Goal: Information Seeking & Learning: Learn about a topic

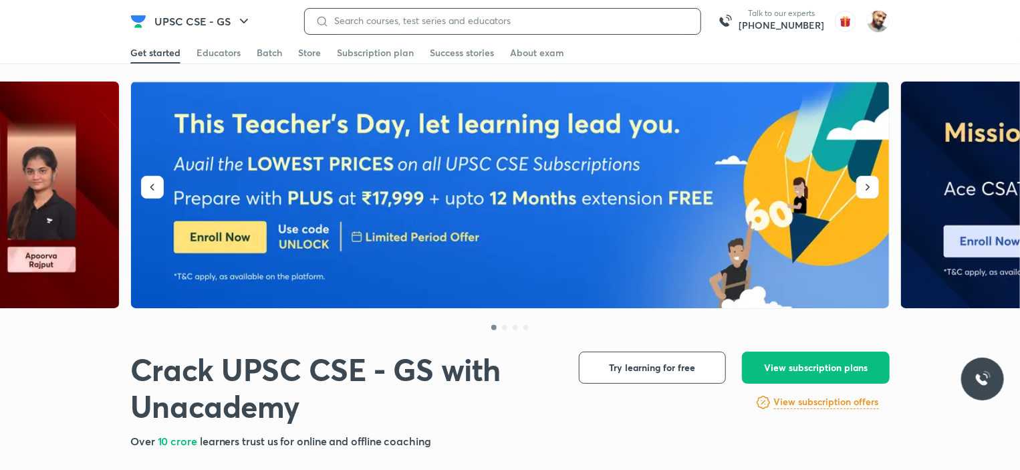
click at [400, 20] on input at bounding box center [509, 20] width 361 height 11
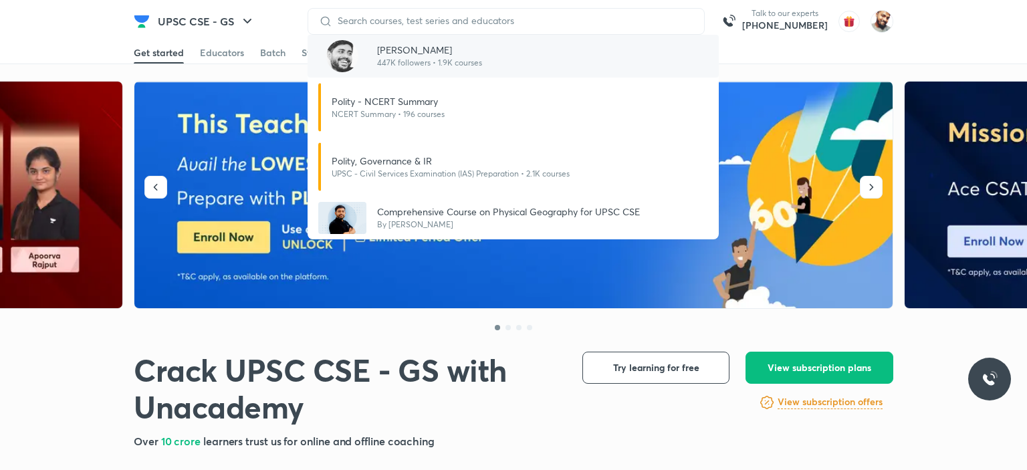
click at [393, 45] on p "[PERSON_NAME]" at bounding box center [429, 50] width 105 height 14
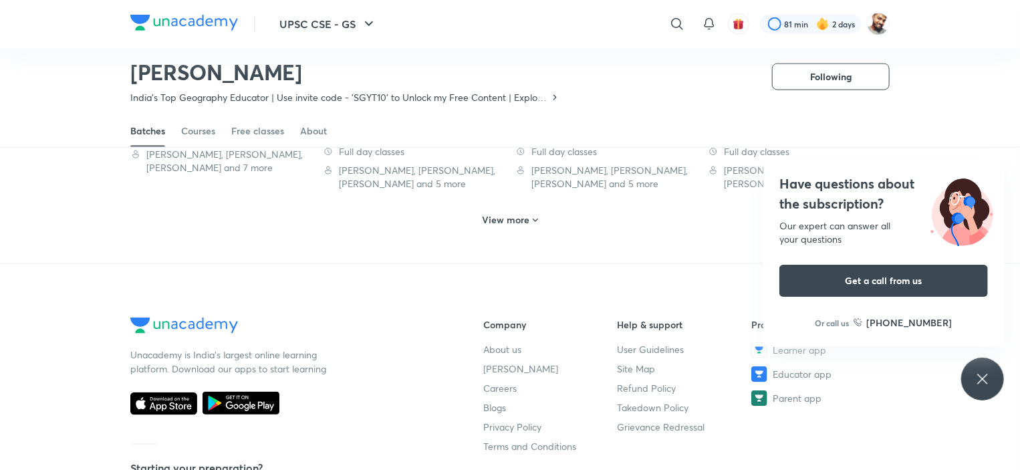
scroll to position [776, 0]
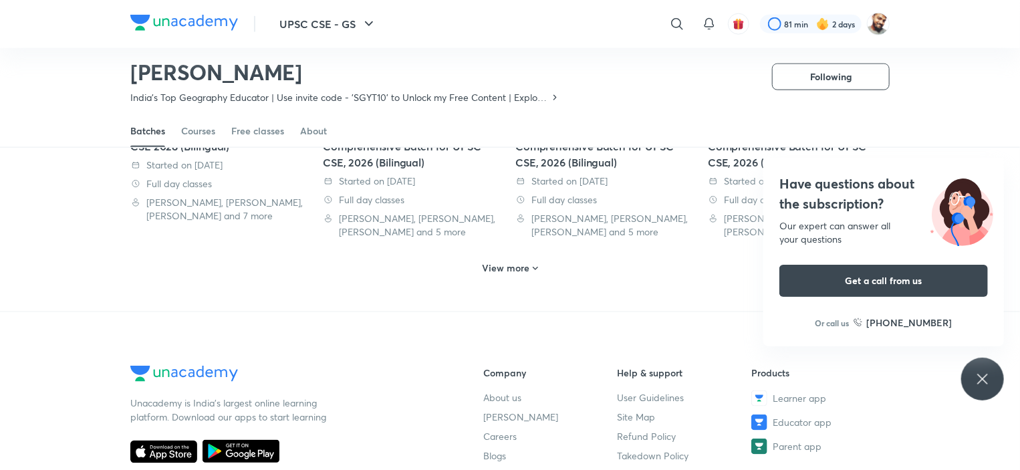
click at [500, 262] on h6 "View more" at bounding box center [506, 267] width 47 height 13
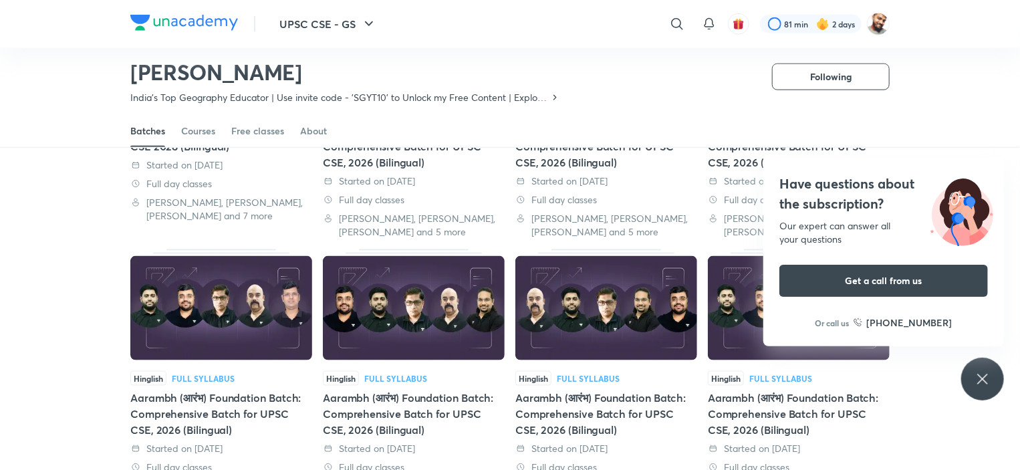
click at [984, 376] on icon at bounding box center [983, 379] width 16 height 16
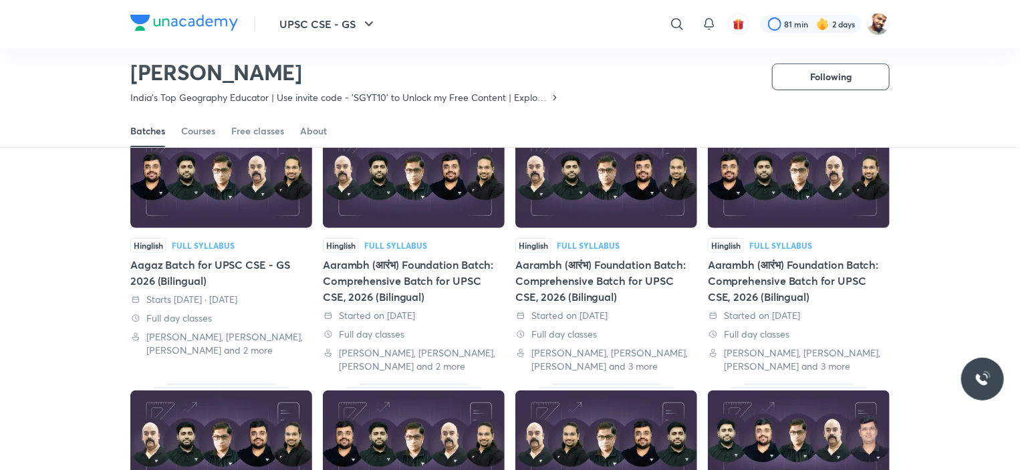
scroll to position [0, 0]
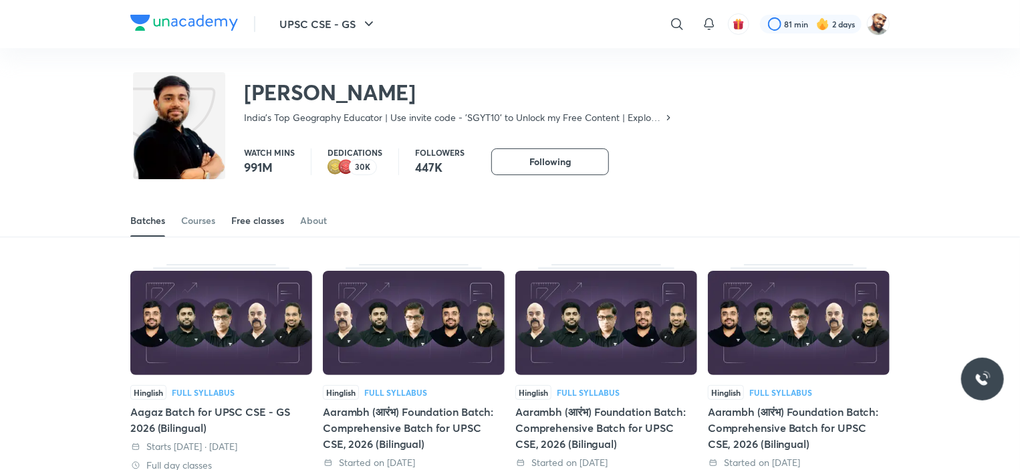
click at [249, 219] on div "Free classes" at bounding box center [257, 220] width 53 height 13
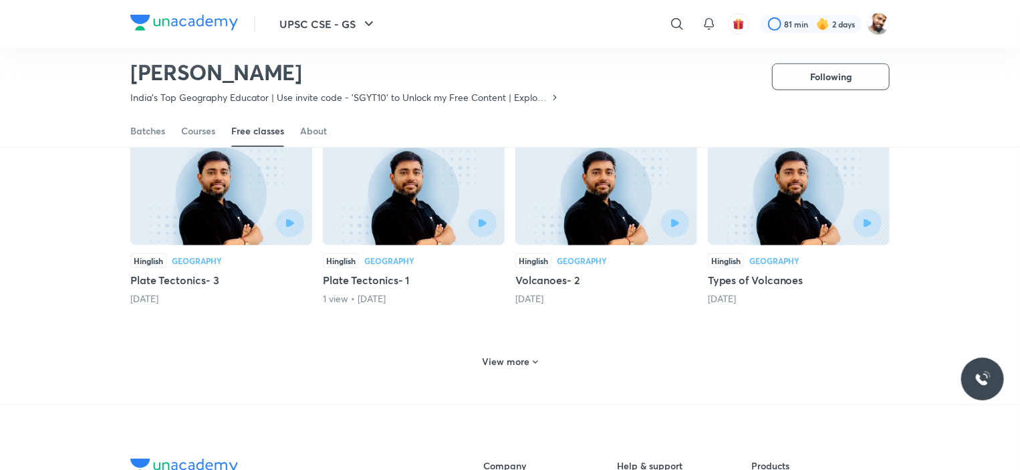
scroll to position [621, 0]
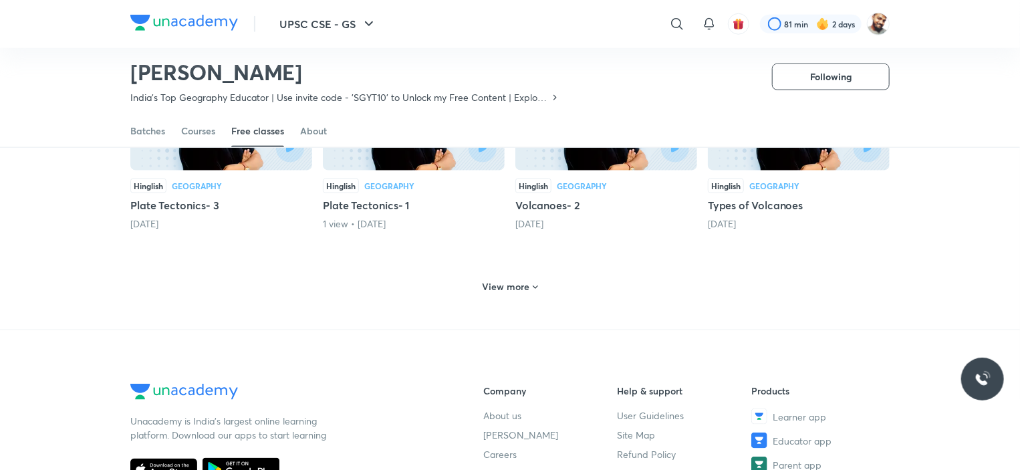
click at [525, 280] on h6 "View more" at bounding box center [506, 286] width 47 height 13
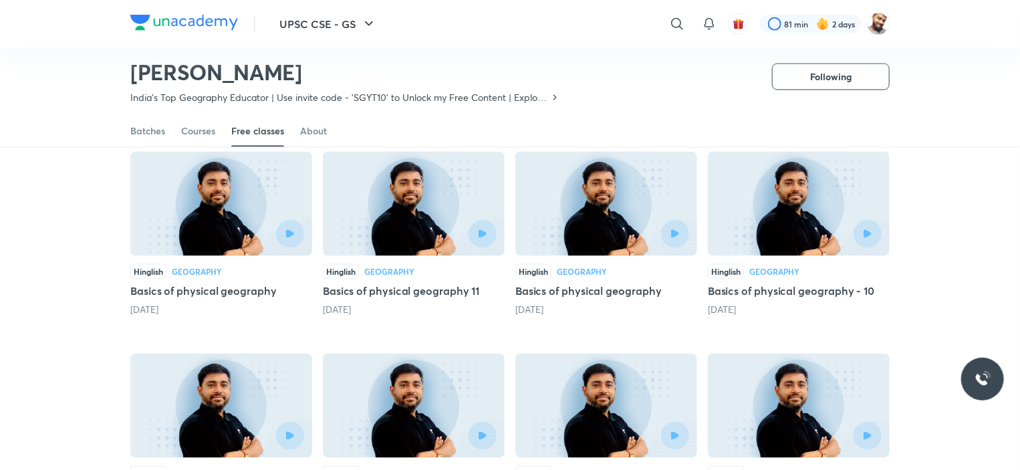
scroll to position [1089, 0]
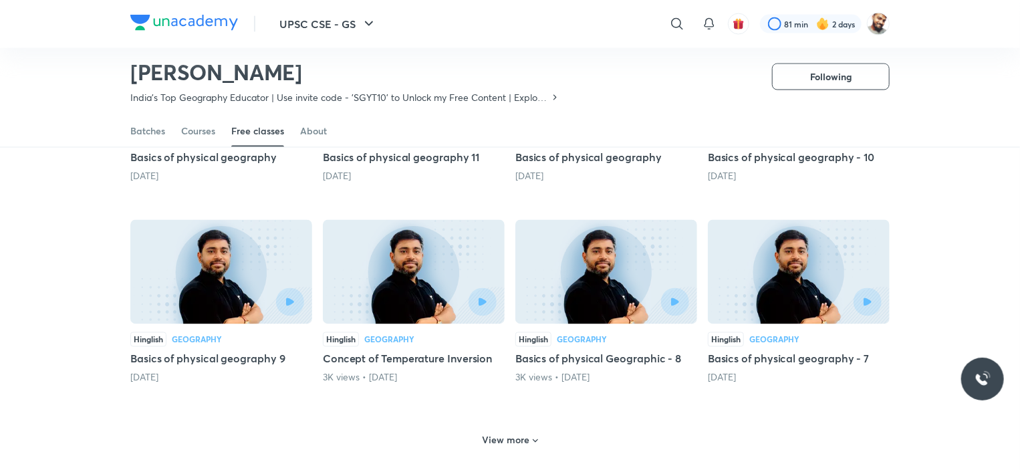
click at [500, 434] on h6 "View more" at bounding box center [506, 440] width 47 height 13
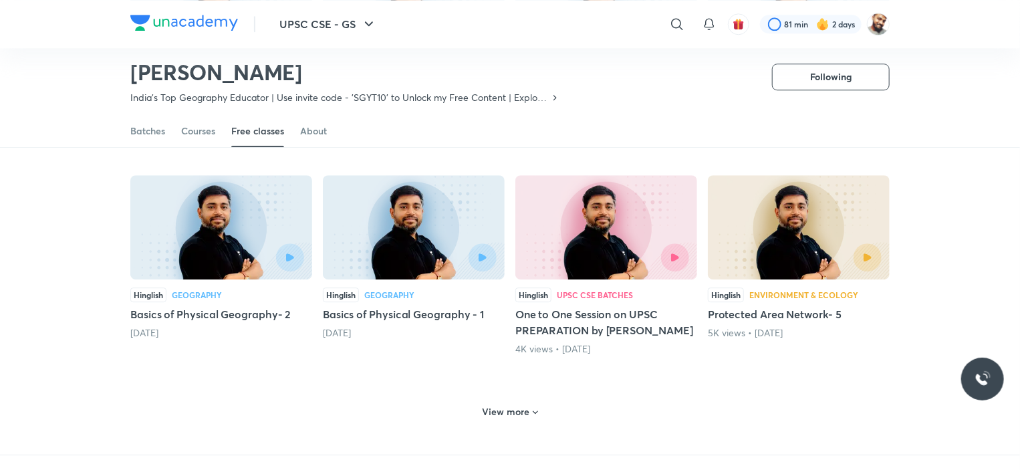
scroll to position [1757, 0]
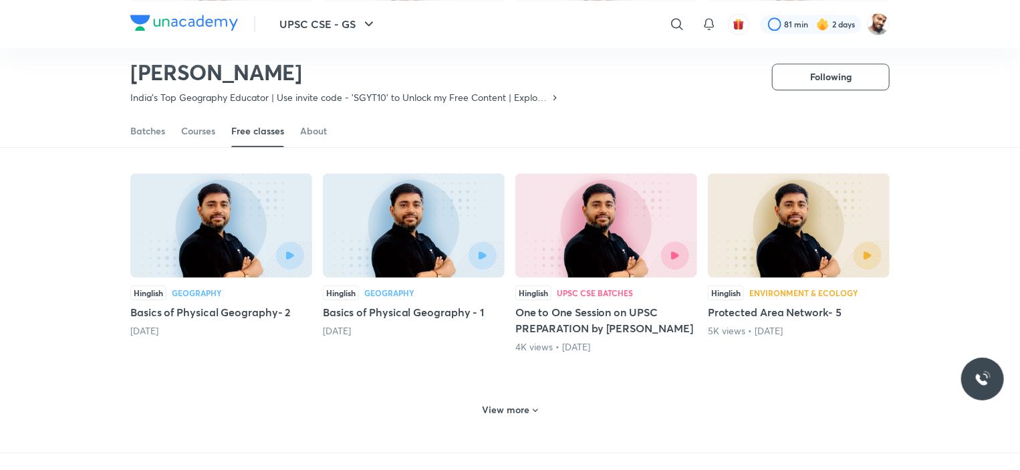
click at [516, 403] on h6 "View more" at bounding box center [506, 409] width 47 height 13
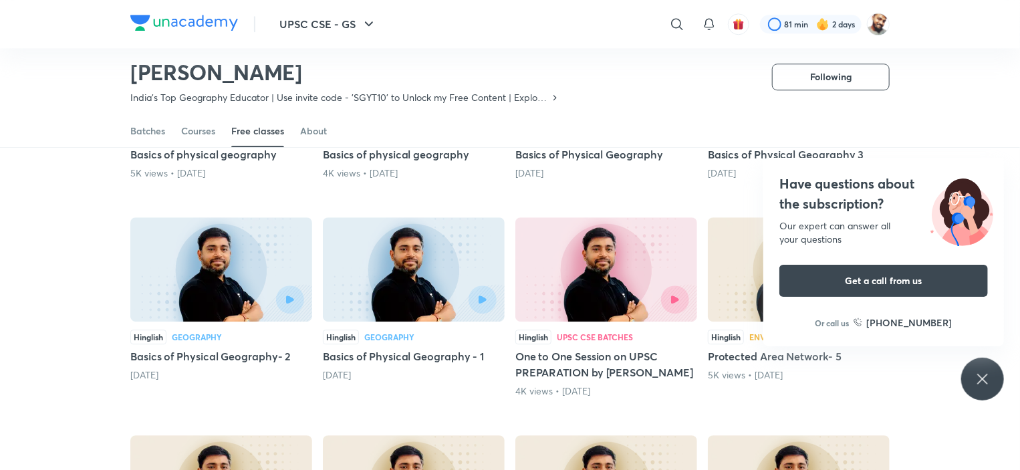
scroll to position [1691, 0]
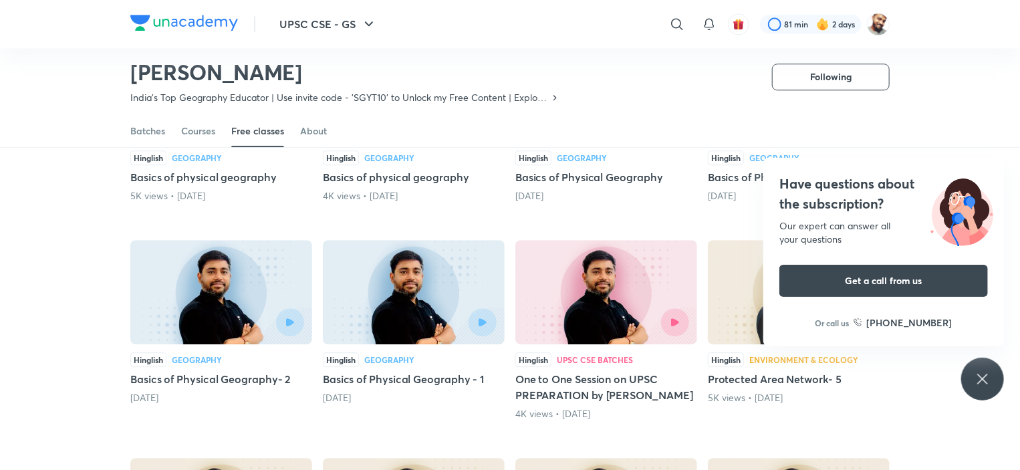
click at [969, 375] on div "Have questions about the subscription? Our expert can answer all your questions…" at bounding box center [983, 379] width 43 height 43
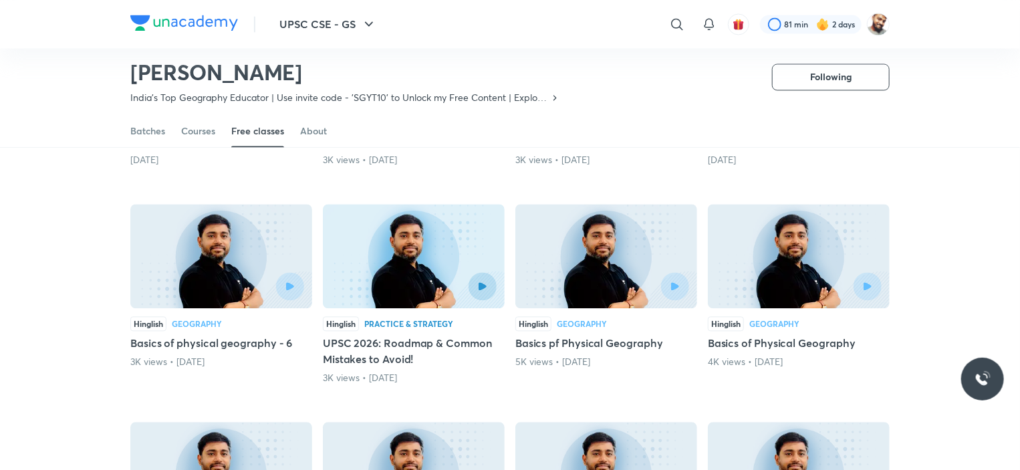
scroll to position [1289, 0]
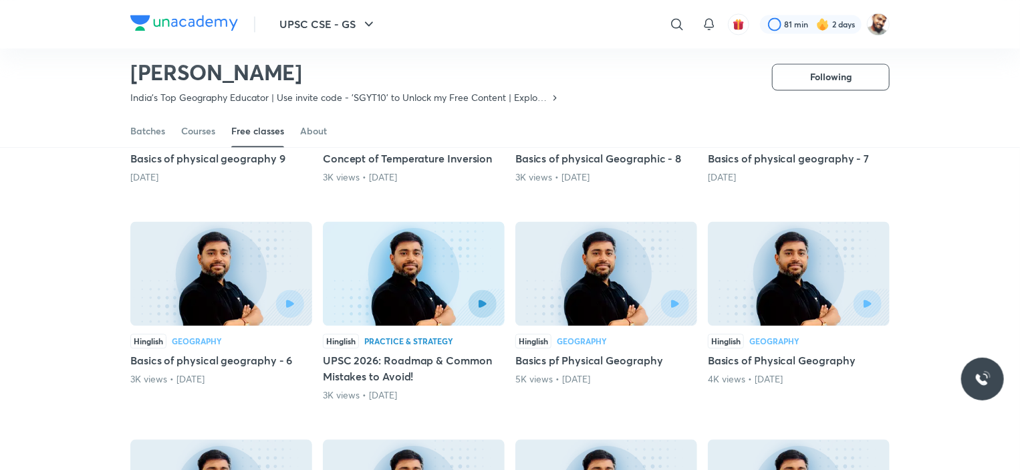
click at [577, 352] on h5 "Basics pf Physical Geography" at bounding box center [607, 360] width 182 height 16
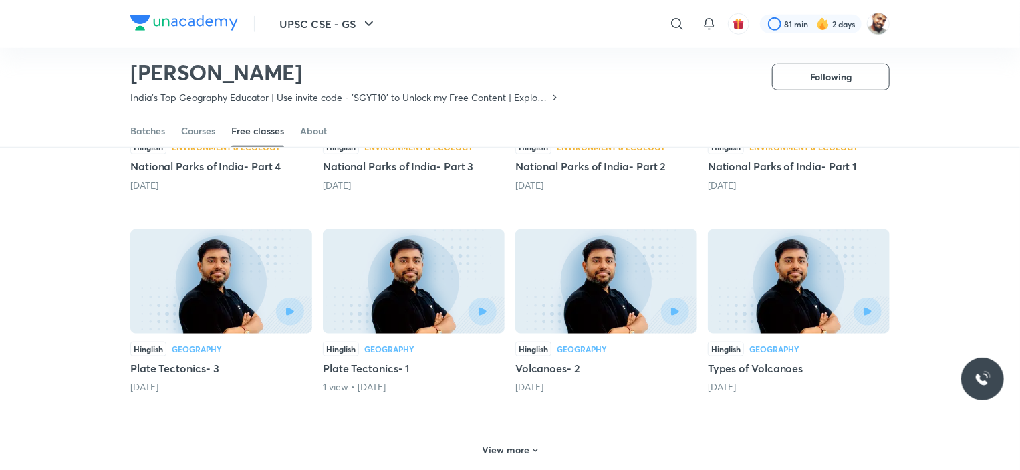
scroll to position [658, 0]
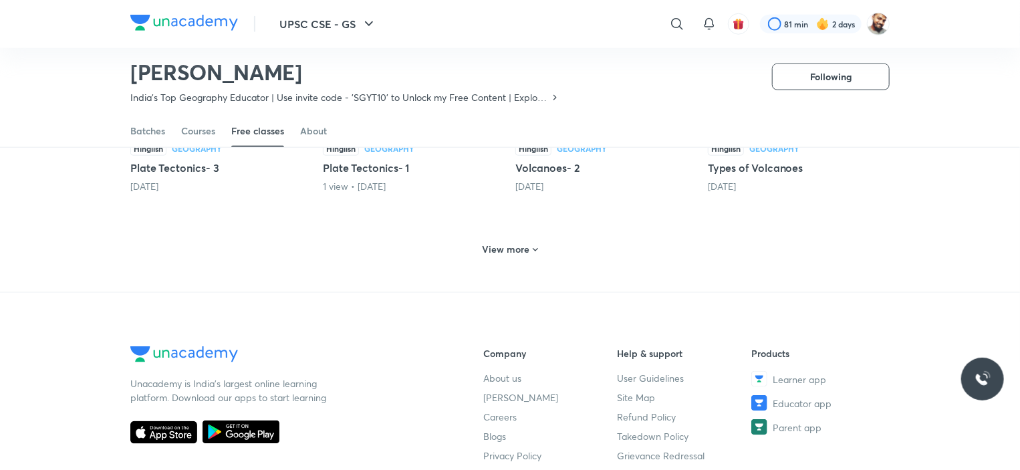
click at [515, 243] on h6 "View more" at bounding box center [506, 249] width 47 height 13
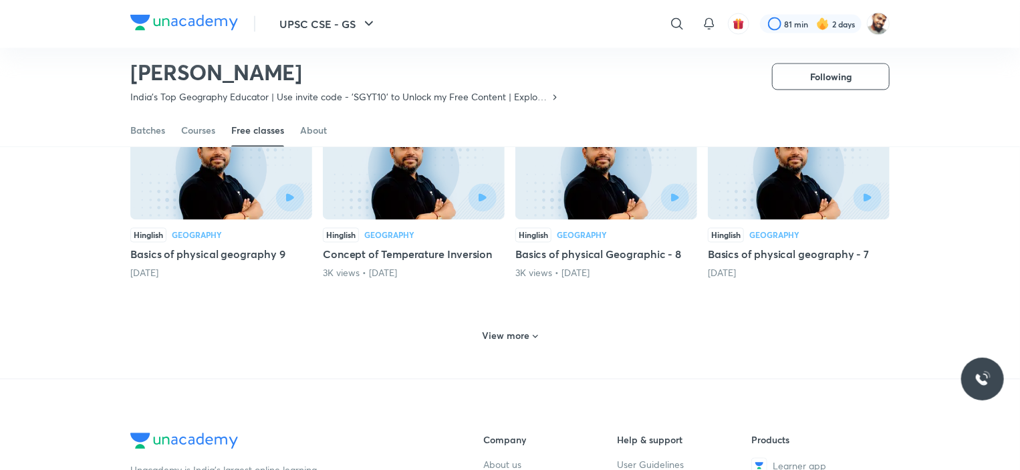
scroll to position [1260, 0]
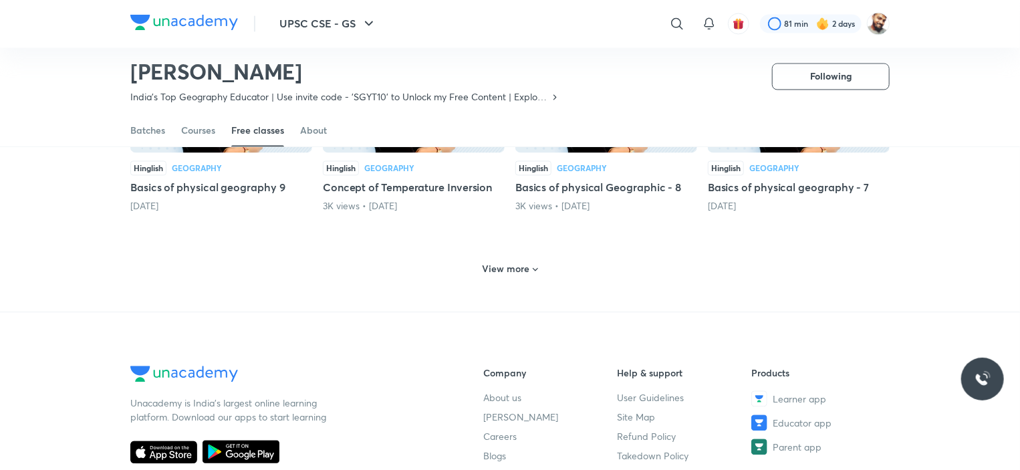
click at [505, 263] on h6 "View more" at bounding box center [506, 269] width 47 height 13
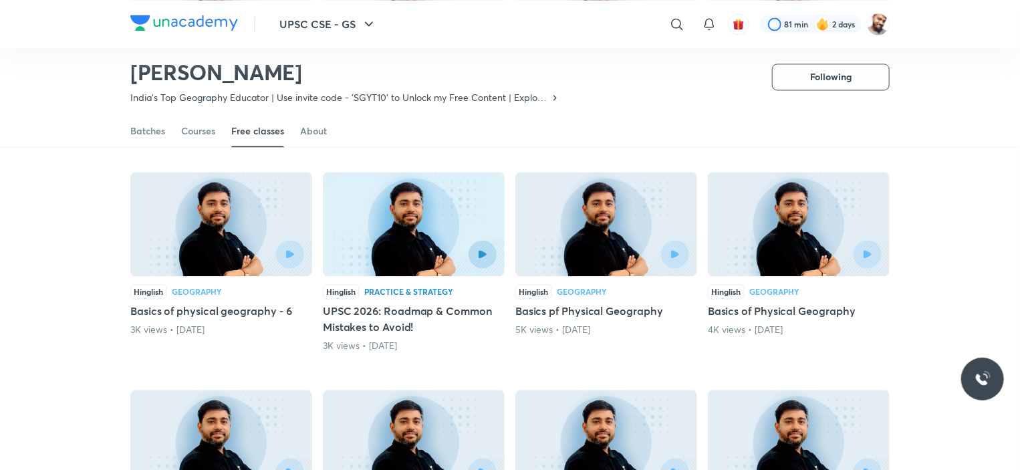
scroll to position [1327, 0]
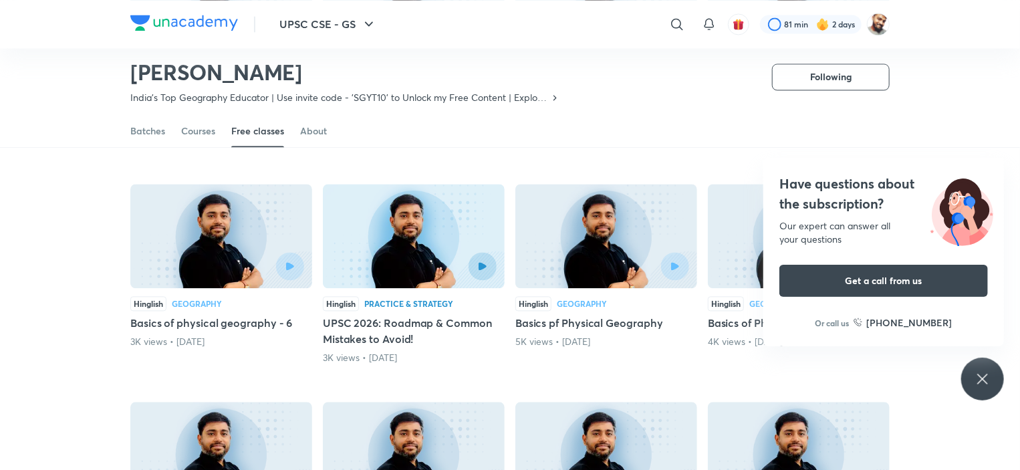
click at [203, 300] on div "Geography" at bounding box center [197, 304] width 50 height 8
